Goal: Task Accomplishment & Management: Use online tool/utility

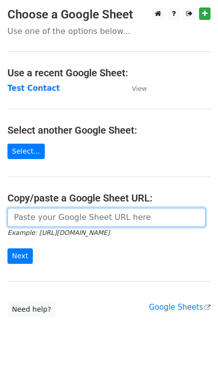
click at [24, 212] on input "url" at bounding box center [106, 217] width 199 height 19
paste input "[URL][DOMAIN_NAME]"
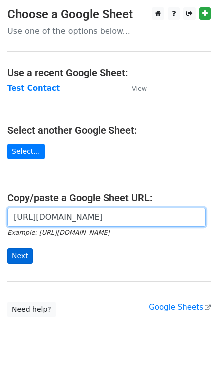
type input "[URL][DOMAIN_NAME]"
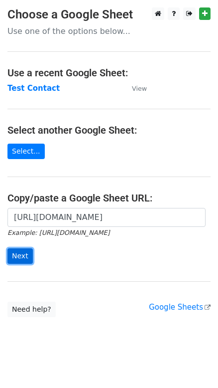
click at [19, 256] on input "Next" at bounding box center [19, 255] width 25 height 15
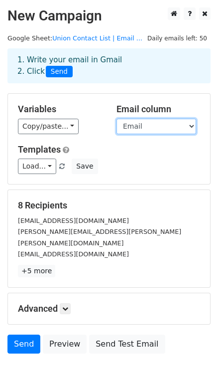
click at [160, 128] on select "Union Title First Name Last Name Email cc" at bounding box center [157, 126] width 80 height 15
click at [117, 119] on select "Union Title First Name Last Name Email cc" at bounding box center [157, 126] width 80 height 15
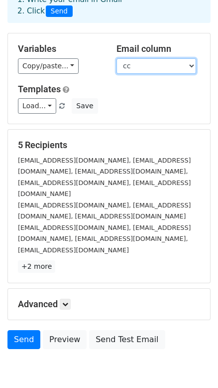
scroll to position [61, 0]
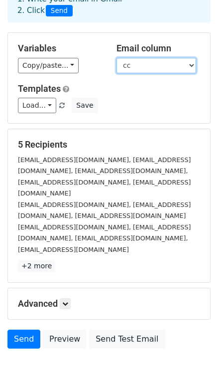
click at [148, 61] on select "Union Title First Name Last Name Email cc" at bounding box center [157, 65] width 80 height 15
select select "Email"
click at [117, 58] on select "Union Title First Name Last Name Email cc" at bounding box center [157, 65] width 80 height 15
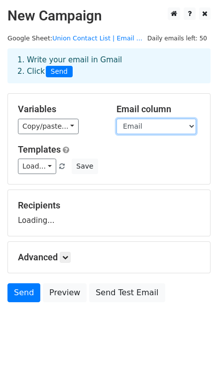
scroll to position [0, 0]
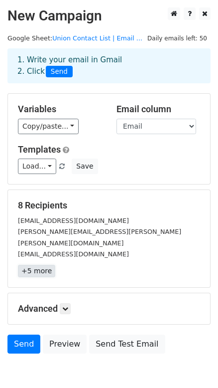
click at [37, 265] on link "+5 more" at bounding box center [36, 271] width 37 height 12
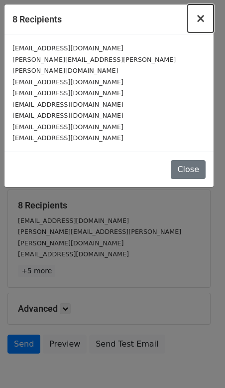
click at [202, 15] on span "×" at bounding box center [201, 18] width 10 height 14
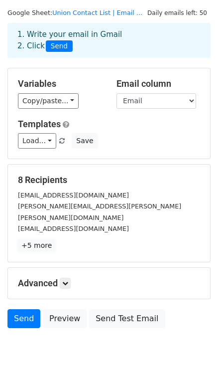
scroll to position [39, 0]
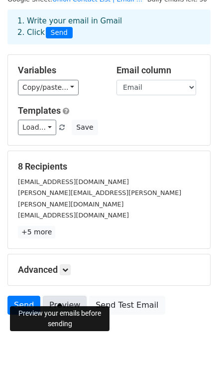
click at [58, 296] on link "Preview" at bounding box center [65, 305] width 44 height 19
